Goal: Transaction & Acquisition: Purchase product/service

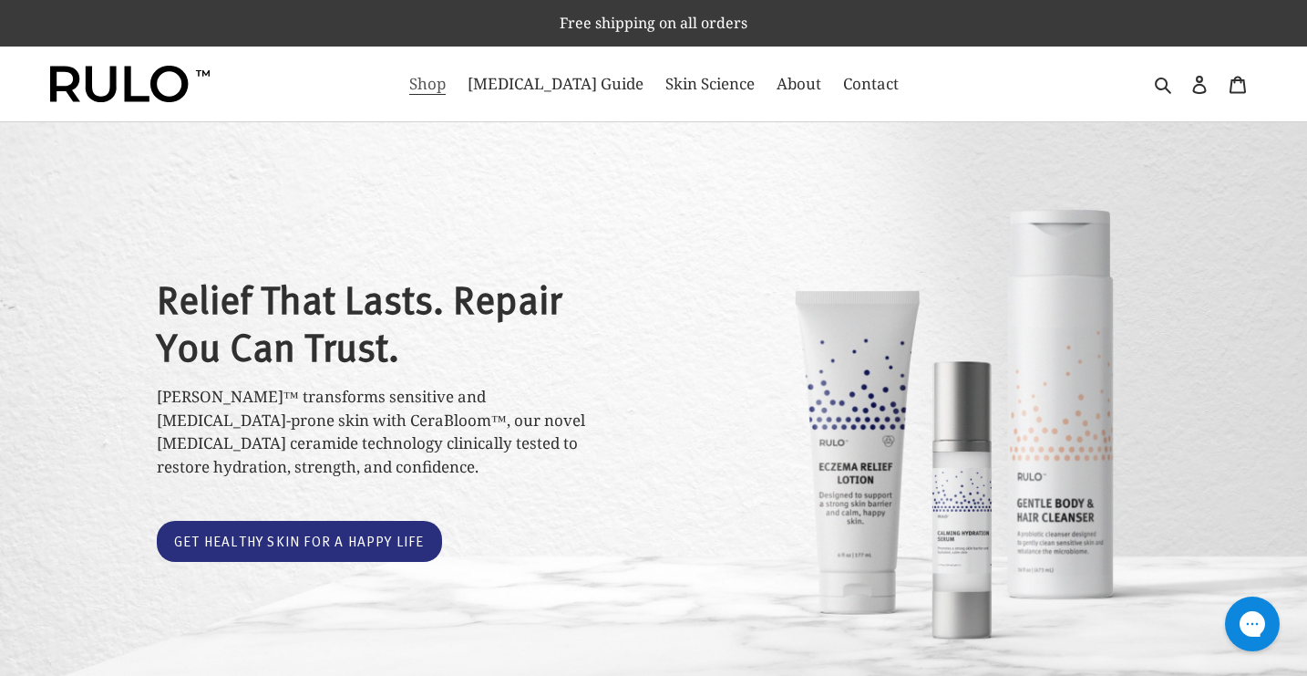
click at [446, 81] on span "Shop" at bounding box center [427, 84] width 36 height 22
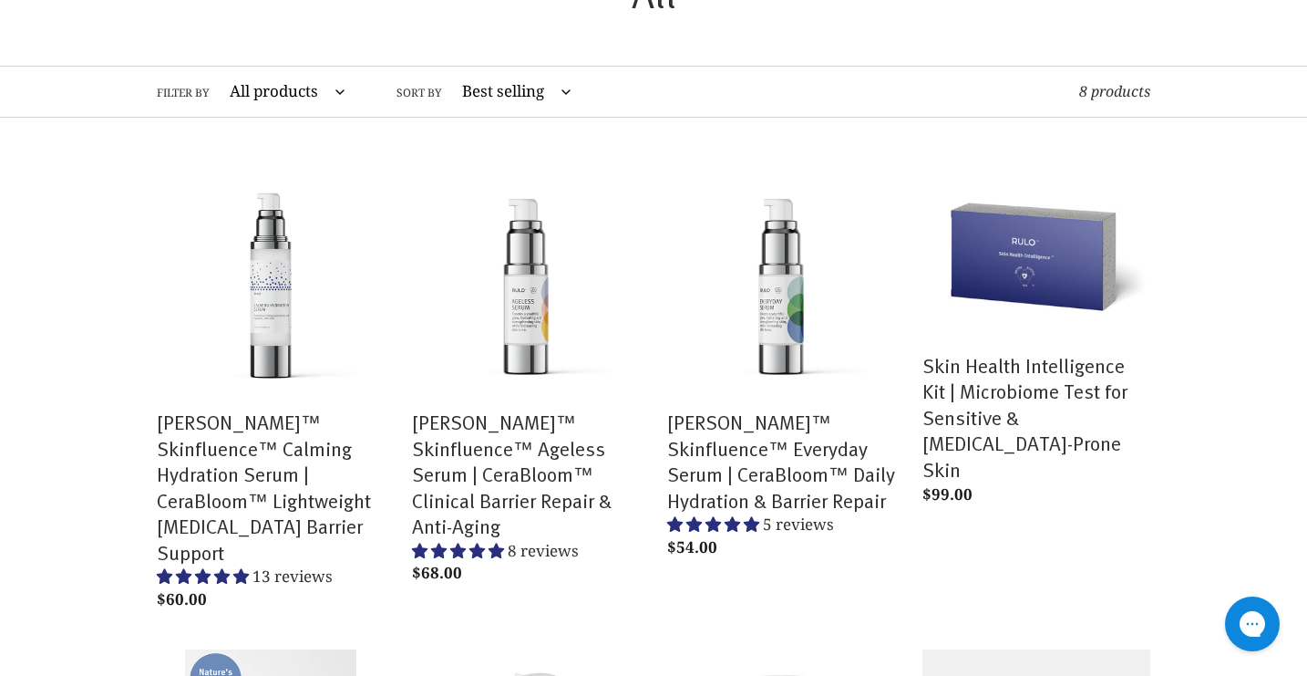
scroll to position [167, 0]
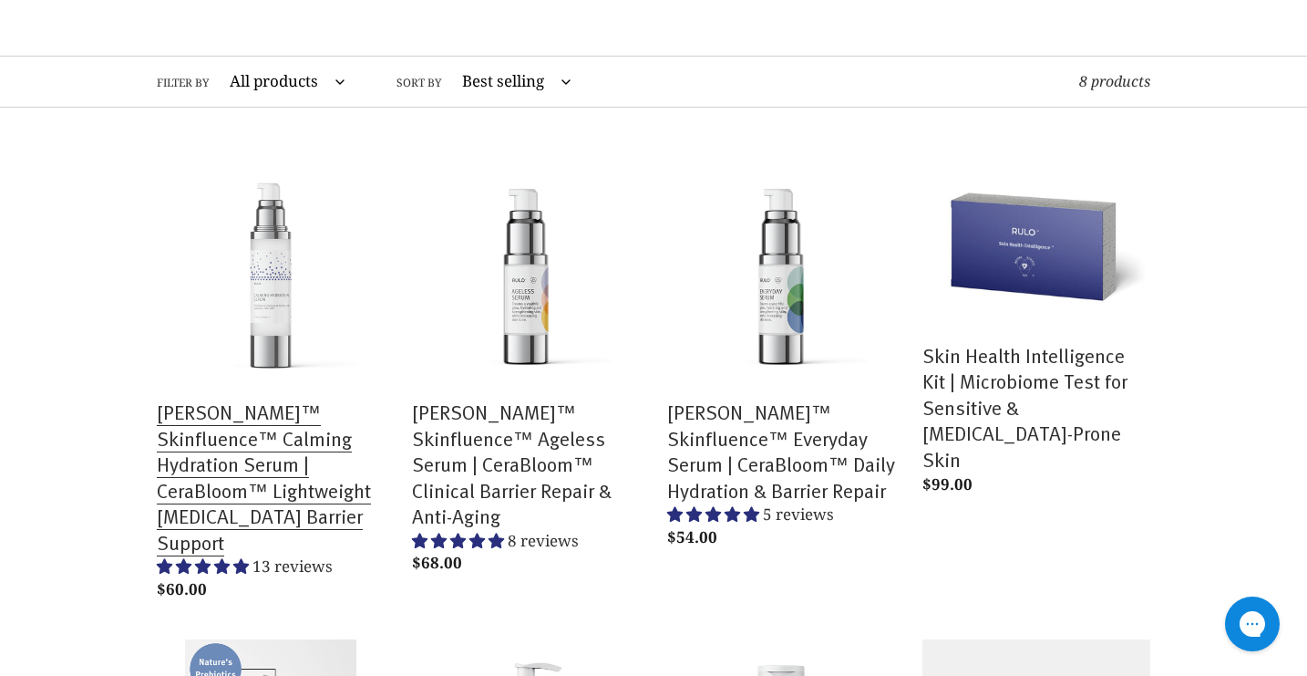
click at [266, 432] on link "[PERSON_NAME]™ Skinfluence™ Calming Hydration Serum | CeraBloom™ Lightweight [M…" at bounding box center [271, 382] width 228 height 449
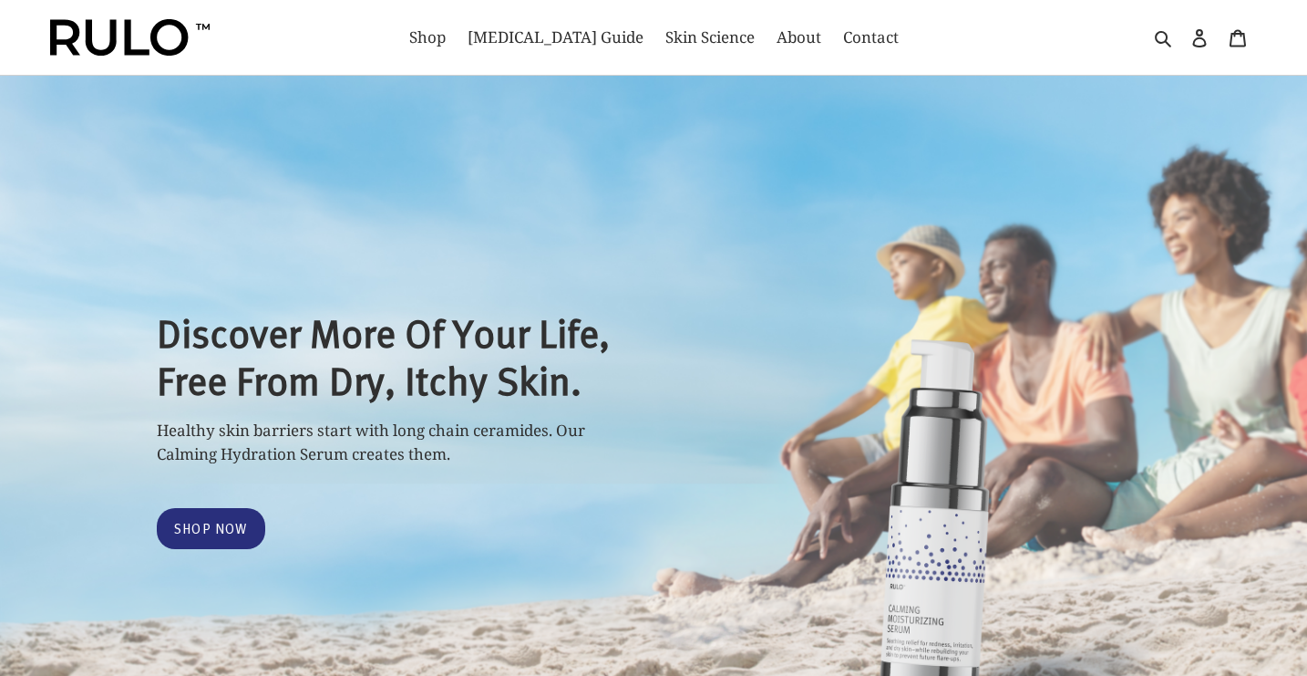
select select "most-helpful"
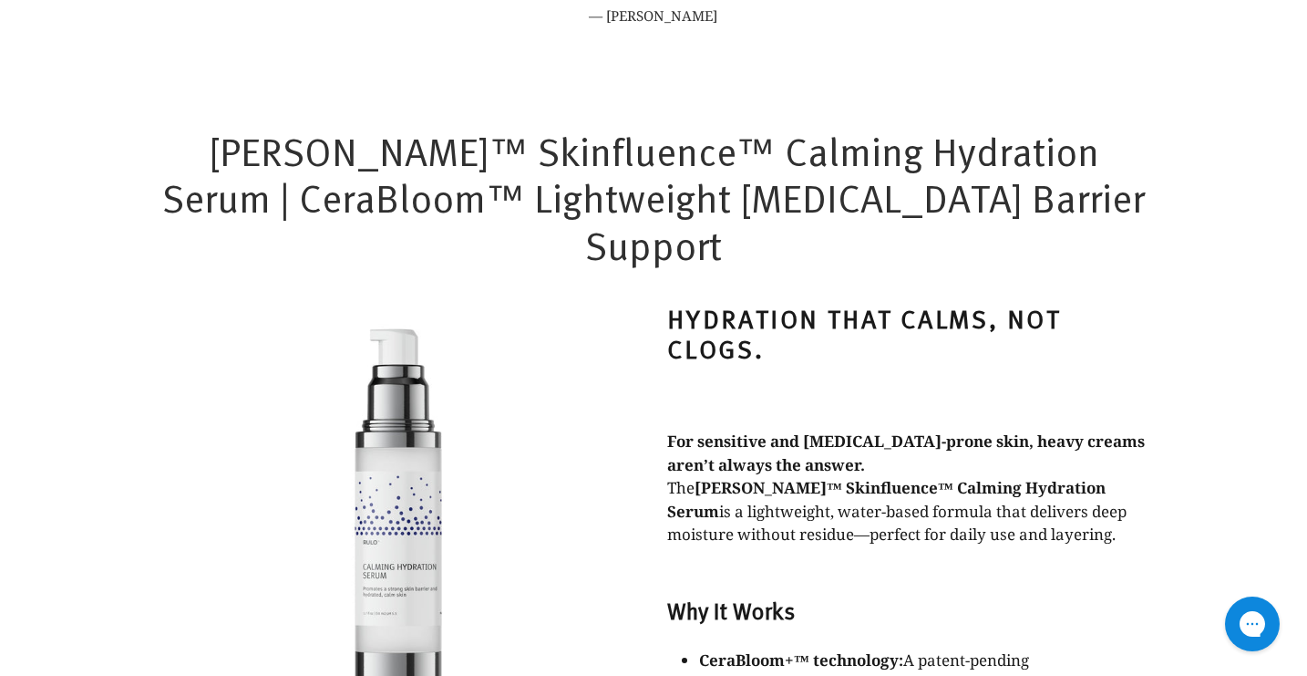
scroll to position [993, 0]
